Goal: Task Accomplishment & Management: Use online tool/utility

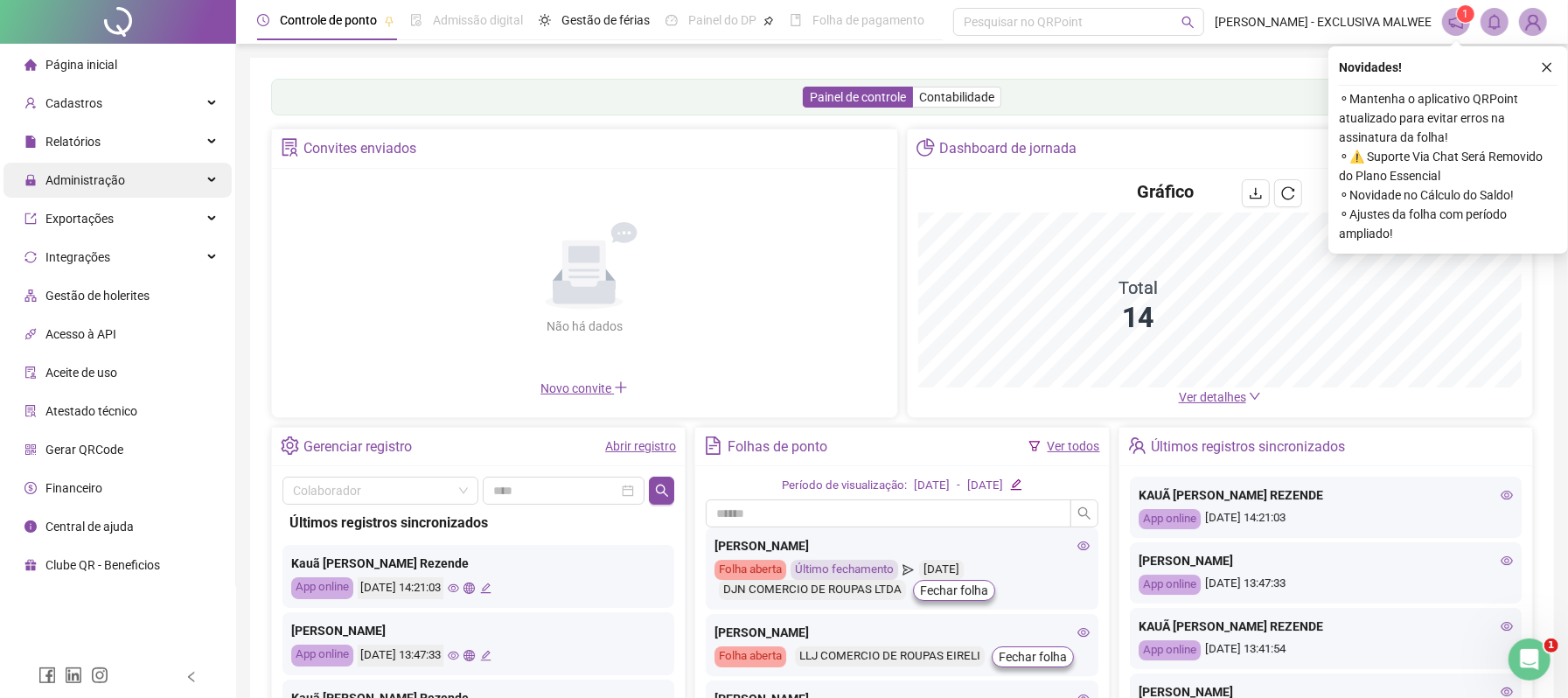
click at [124, 190] on div "Administração" at bounding box center [117, 180] width 228 height 35
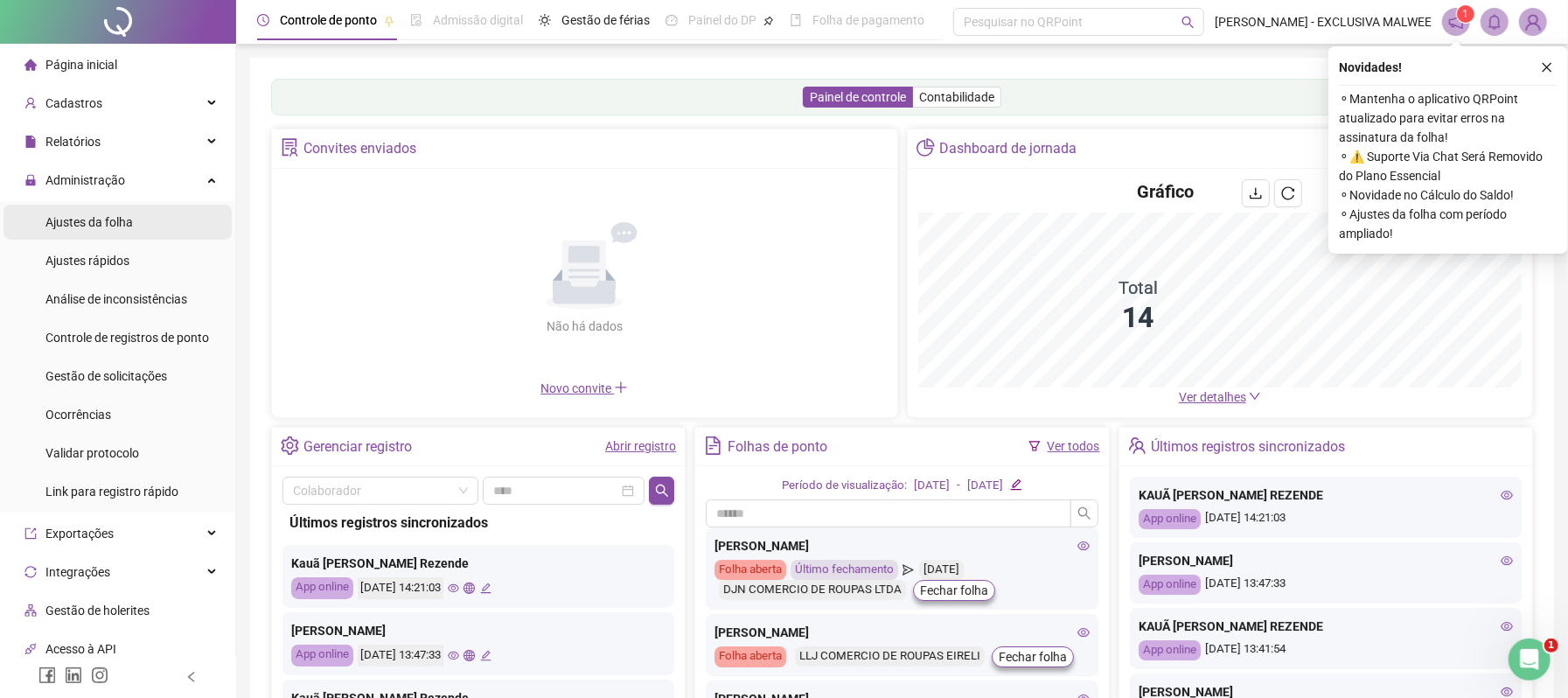
click at [120, 143] on div "Relatórios" at bounding box center [117, 142] width 228 height 35
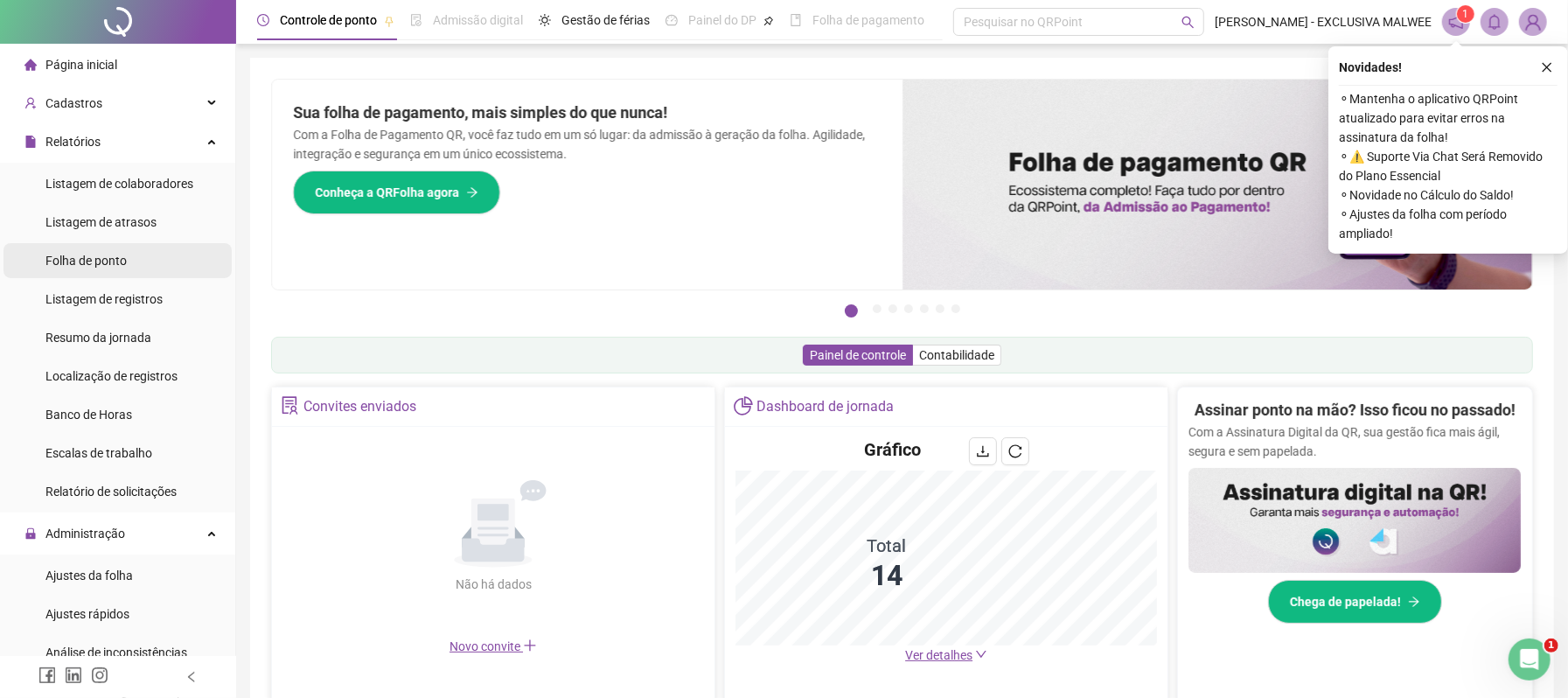
click at [120, 253] on span "Folha de ponto" at bounding box center [86, 261] width 81 height 14
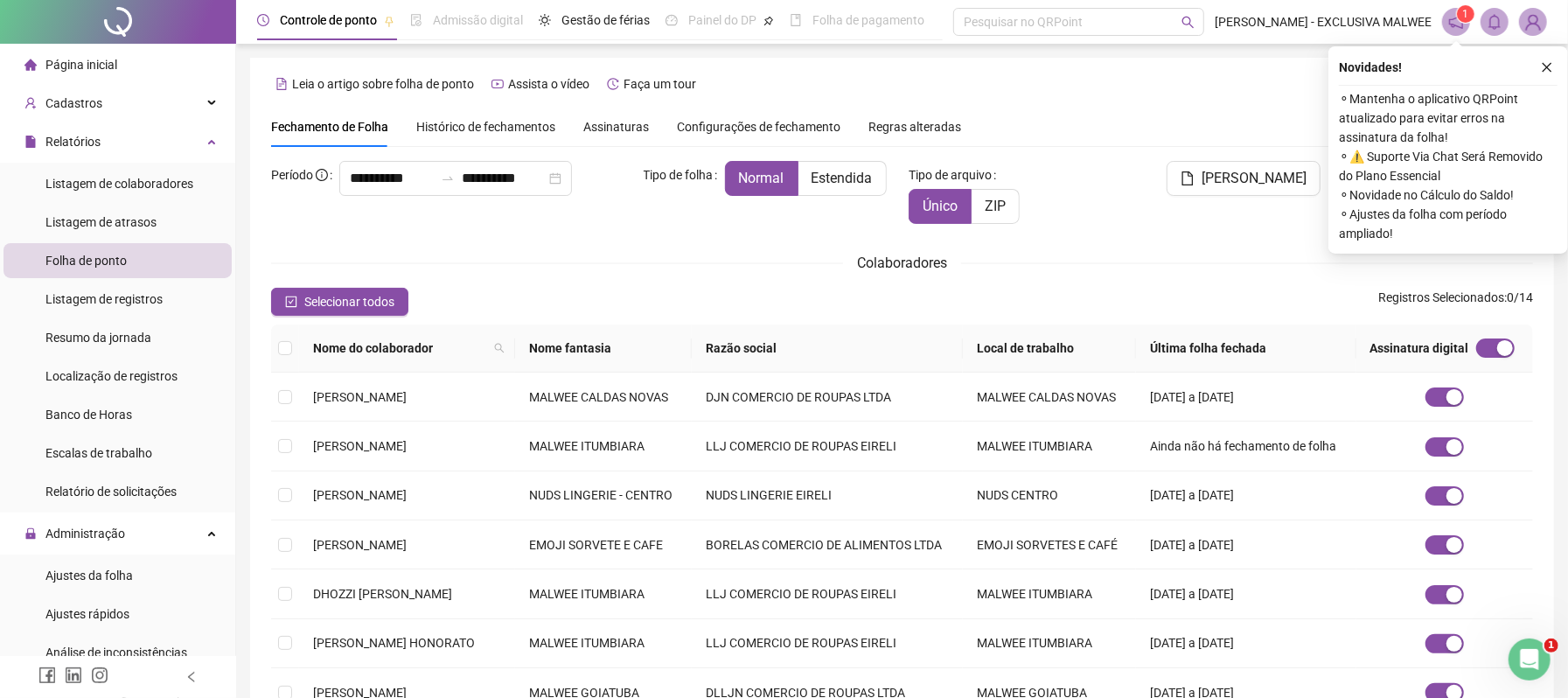
click at [621, 121] on span "Assinaturas" at bounding box center [616, 127] width 66 height 12
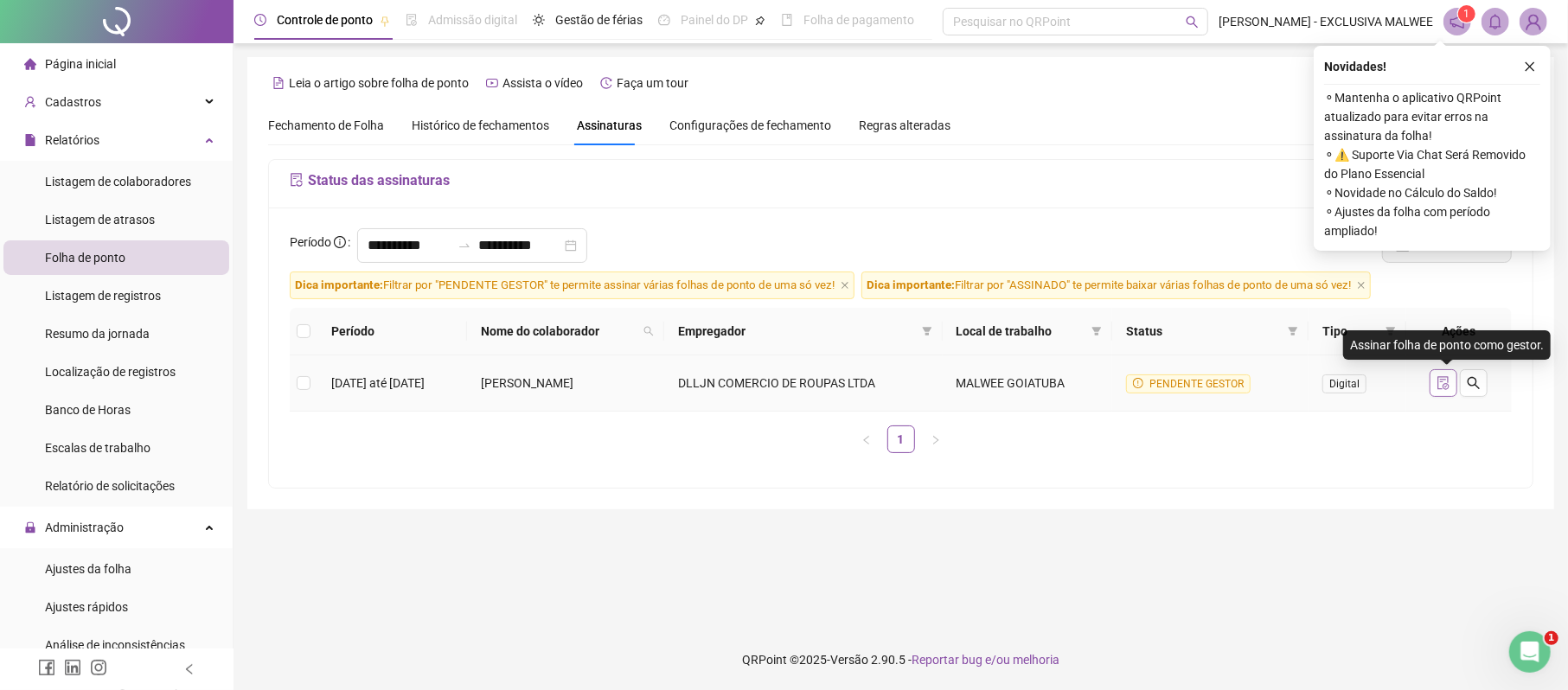
click at [1451, 381] on icon "file-done" at bounding box center [1444, 383] width 14 height 14
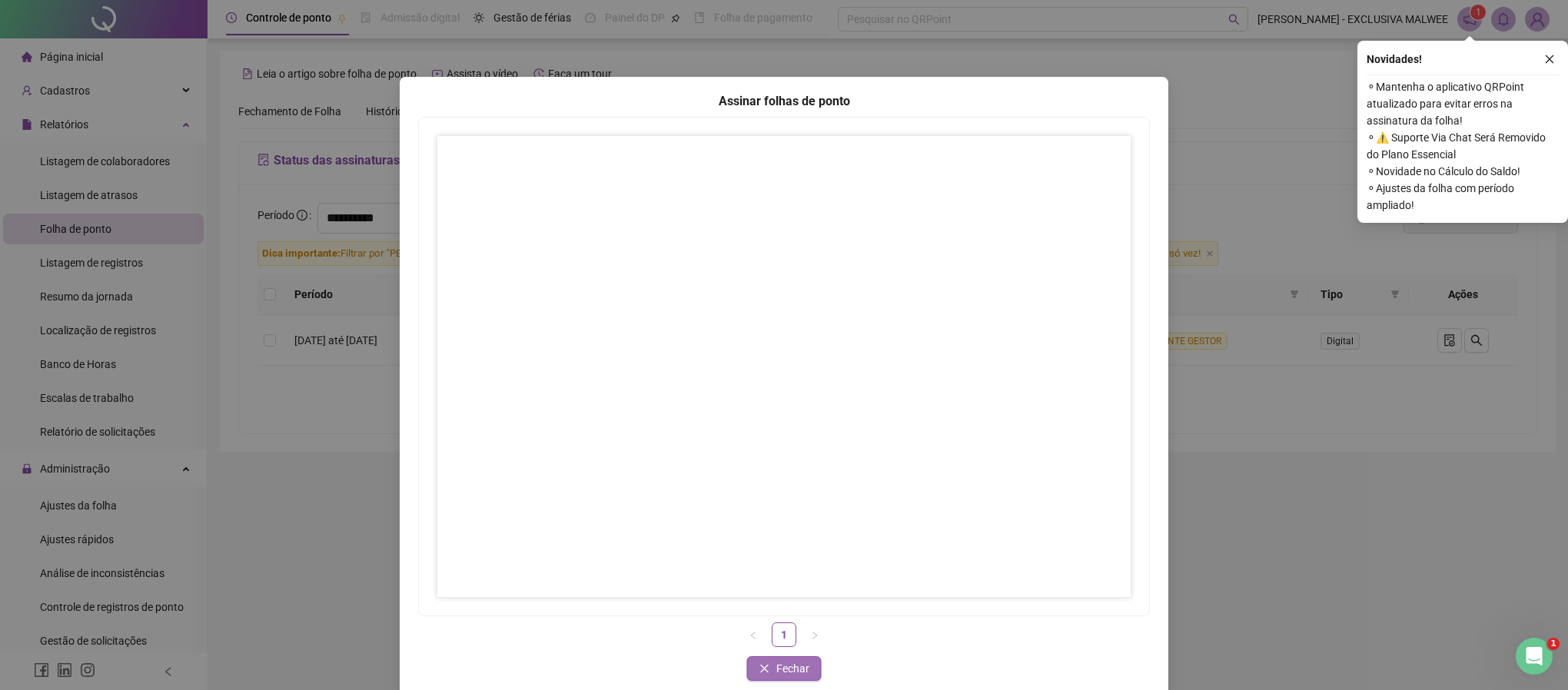
click at [783, 613] on span "Fechar" at bounding box center [793, 669] width 33 height 17
click at [787, 613] on span "Fechar" at bounding box center [793, 669] width 33 height 17
click at [1393, 514] on div "Assinar folhas de ponto 1 Fechar Fechar" at bounding box center [784, 345] width 1568 height 690
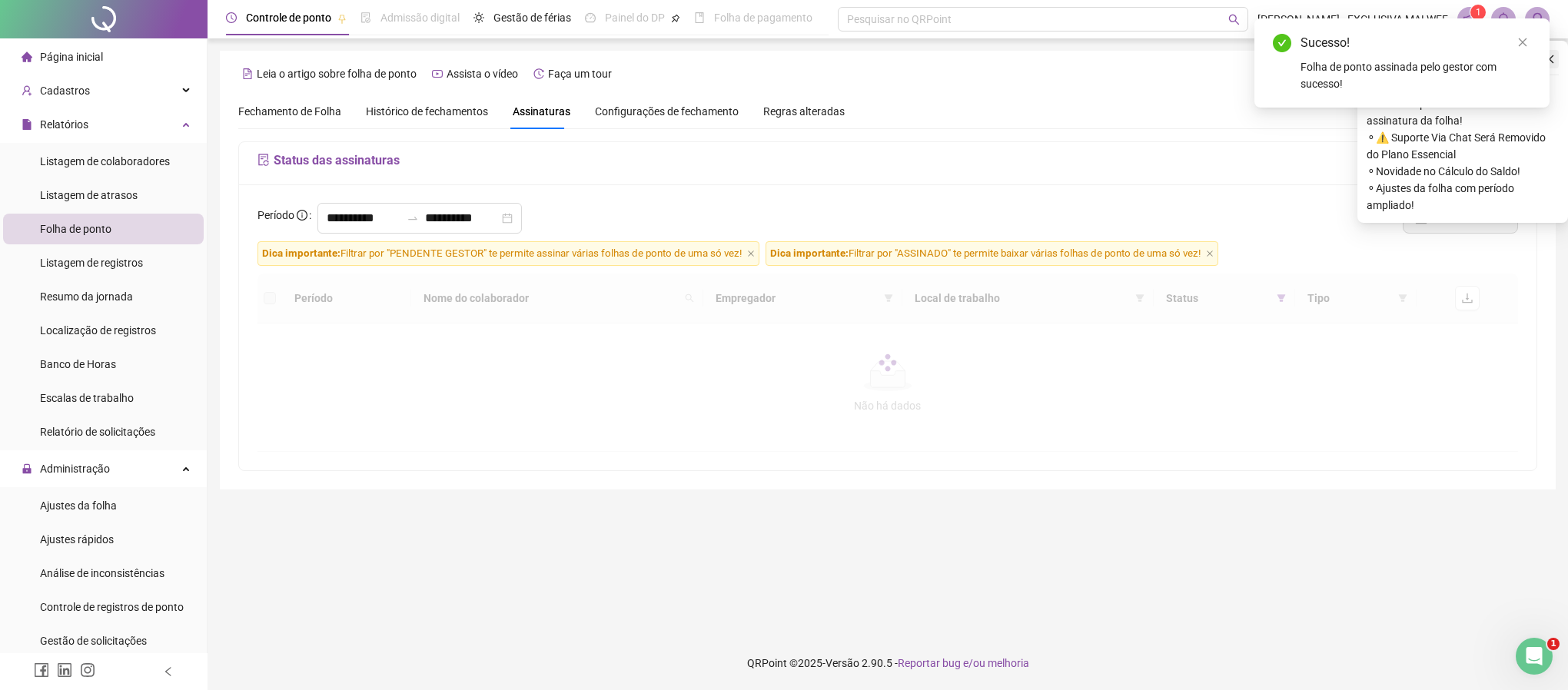
click at [1393, 56] on button "button" at bounding box center [1549, 60] width 19 height 19
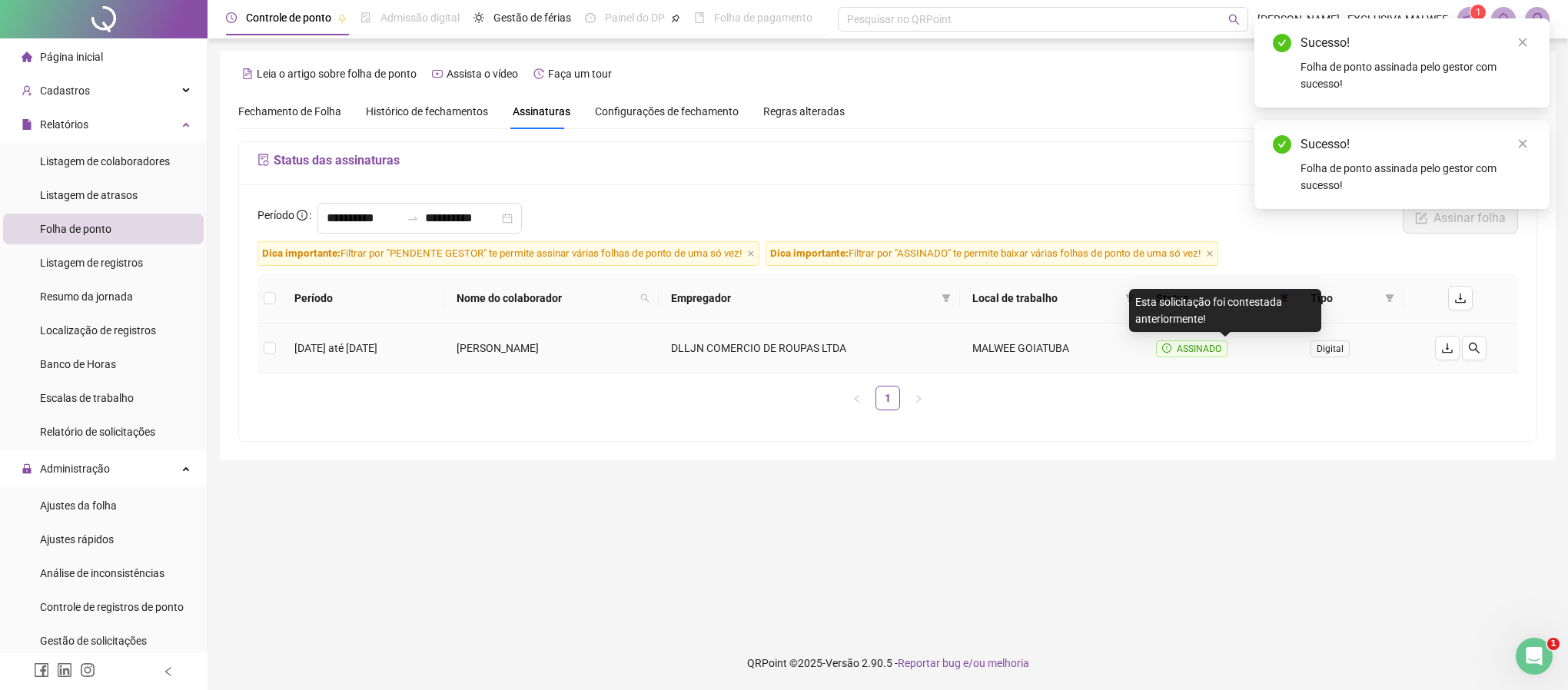
click at [1171, 353] on icon "exclamation-circle" at bounding box center [1167, 348] width 9 height 9
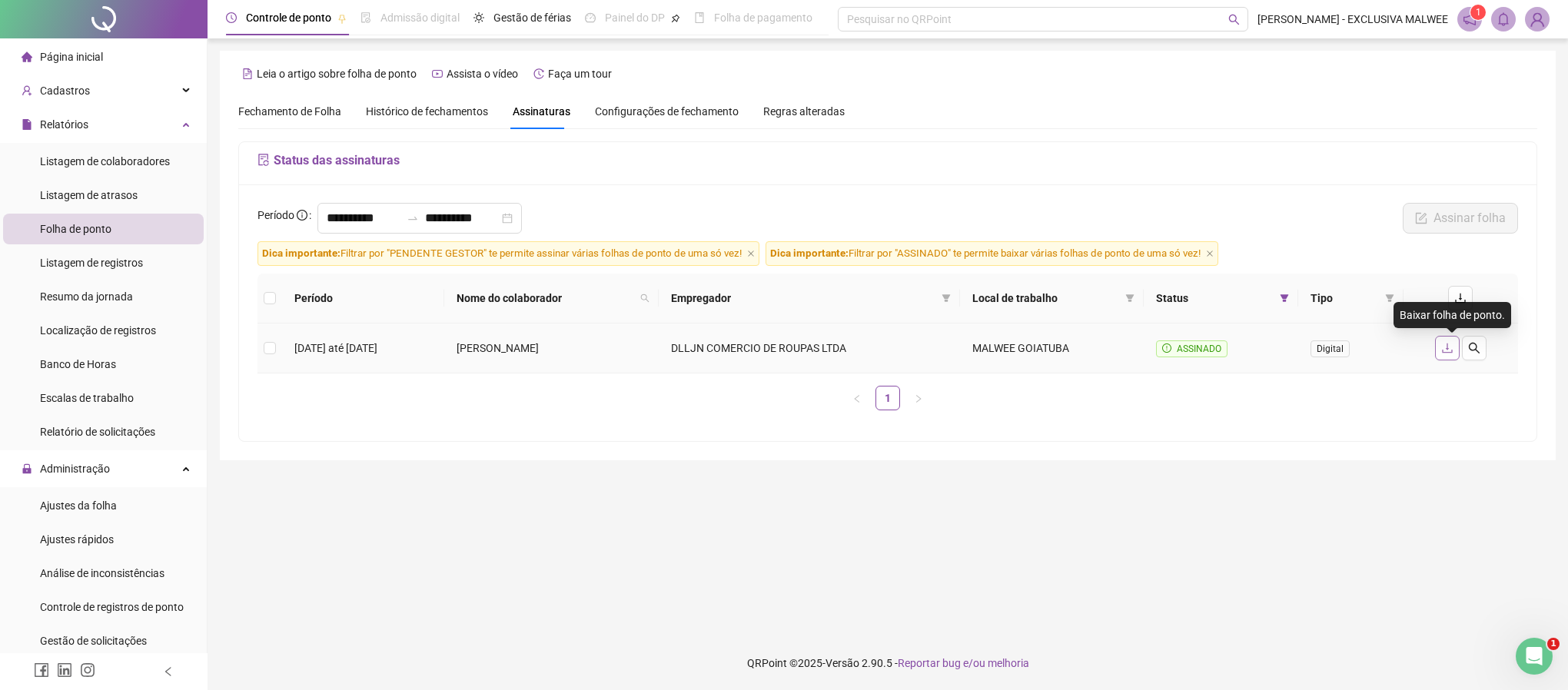
click at [1393, 354] on button "button" at bounding box center [1447, 348] width 25 height 25
click at [1393, 30] on span at bounding box center [1504, 19] width 25 height 25
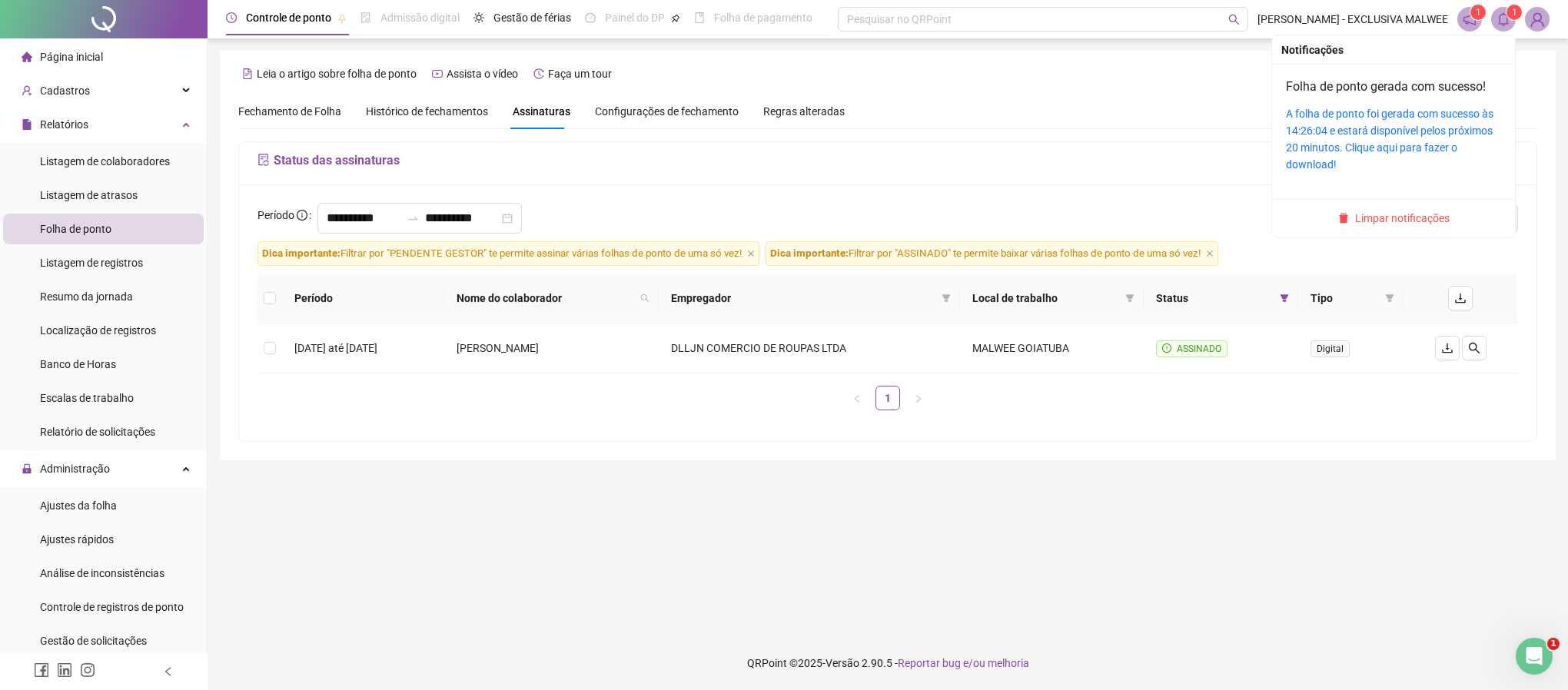
click at [1359, 122] on div "A folha de ponto foi gerada com sucesso às 14:26:04 e estará disponível pelos p…" at bounding box center [1394, 138] width 215 height 67
click at [1347, 134] on link "A folha de ponto foi gerada com sucesso às 14:26:04 e estará disponível pelos p…" at bounding box center [1390, 138] width 207 height 63
